Goal: Navigation & Orientation: Go to known website

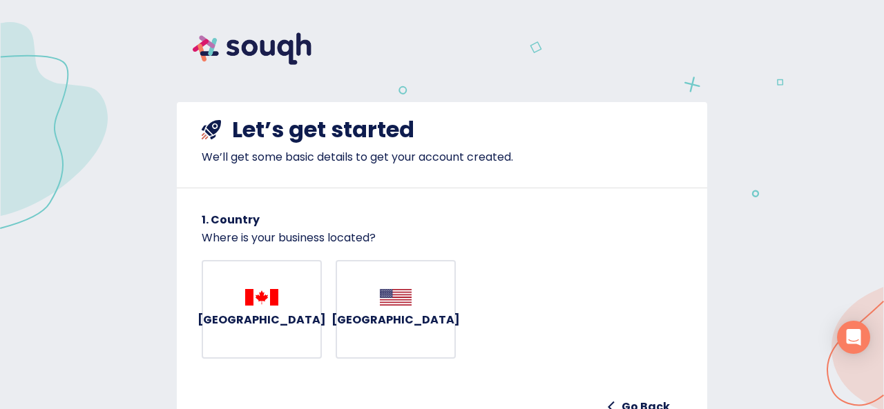
click at [262, 48] on img at bounding box center [252, 49] width 151 height 64
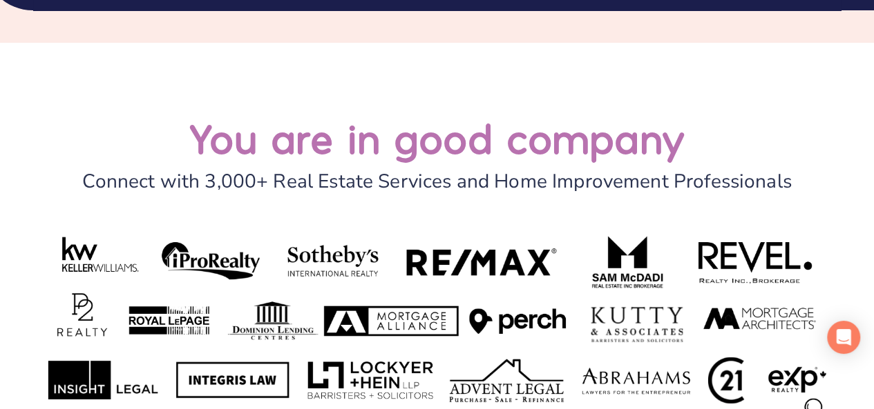
scroll to position [5461, 0]
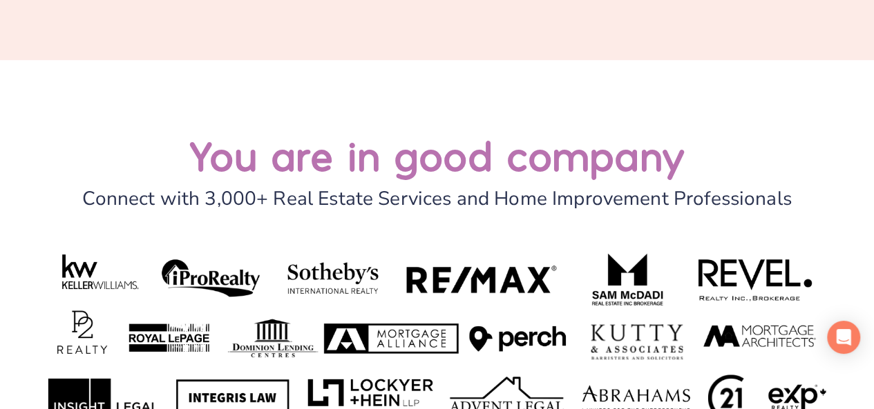
scroll to position [5792, 0]
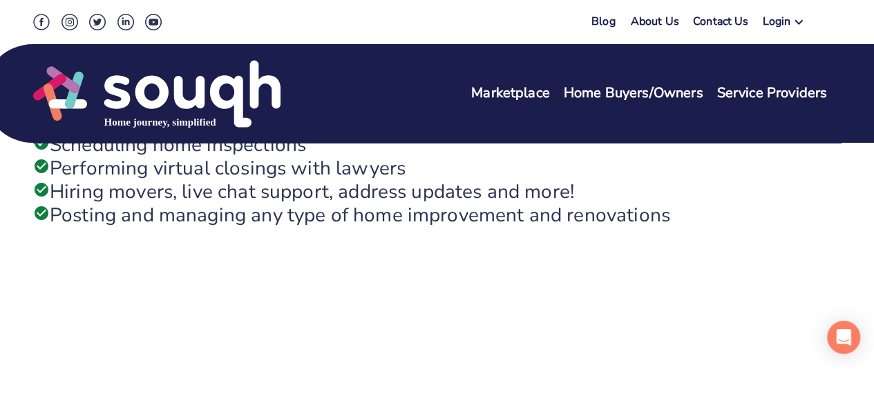
scroll to position [4403, 0]
